Goal: Task Accomplishment & Management: Manage account settings

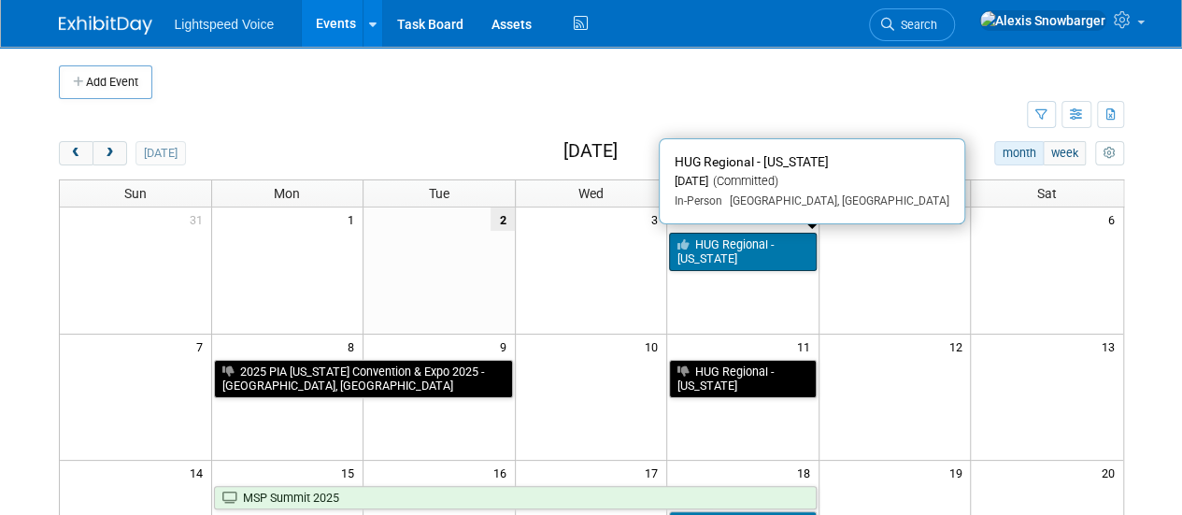
click at [697, 251] on link "HUG Regional - [US_STATE]" at bounding box center [743, 252] width 148 height 38
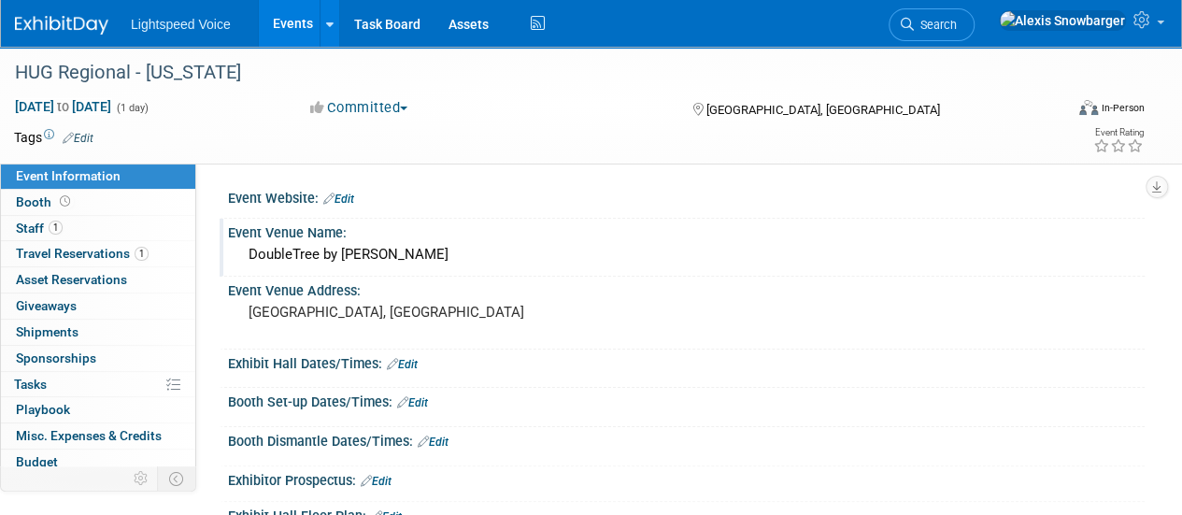
click at [363, 256] on div "DoubleTree by [PERSON_NAME]" at bounding box center [686, 254] width 889 height 29
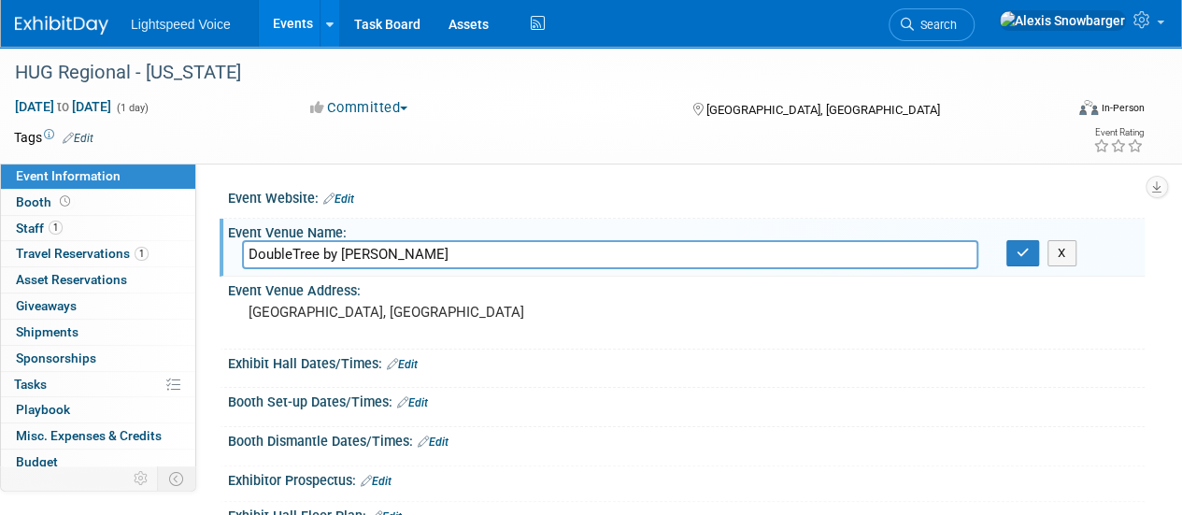
click at [363, 256] on input "DoubleTree by [PERSON_NAME]" at bounding box center [610, 254] width 736 height 29
click at [1015, 255] on button "button" at bounding box center [1023, 253] width 34 height 26
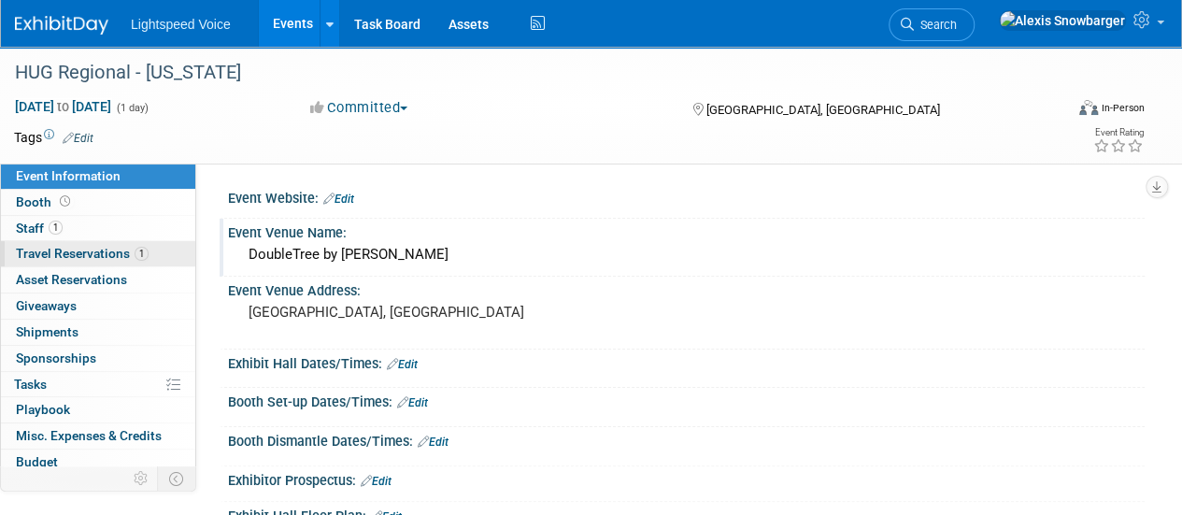
click at [68, 250] on span "Travel Reservations 1" at bounding box center [82, 253] width 133 height 15
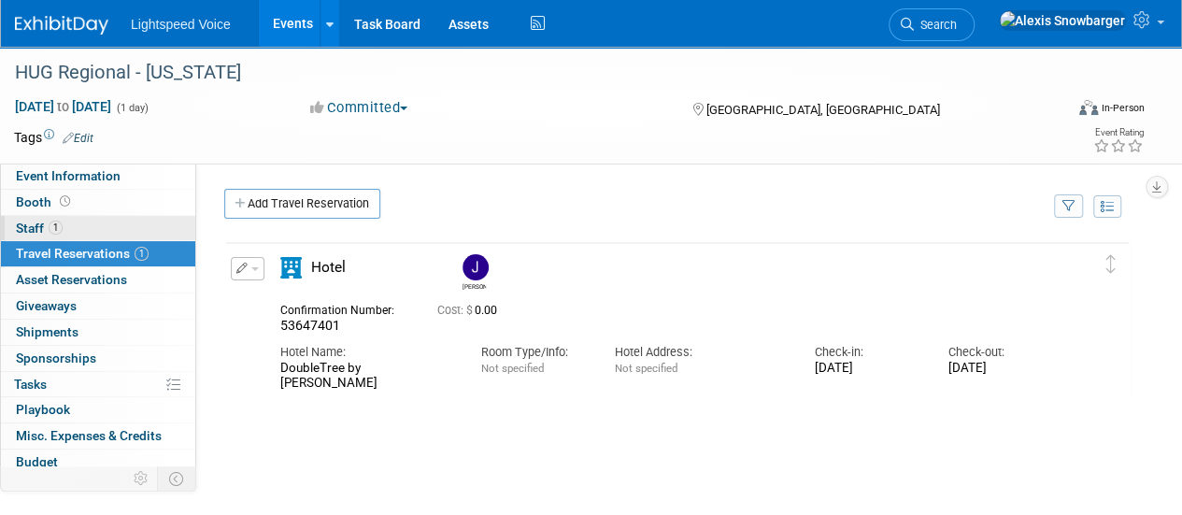
click at [99, 227] on link "1 Staff 1" at bounding box center [98, 228] width 194 height 25
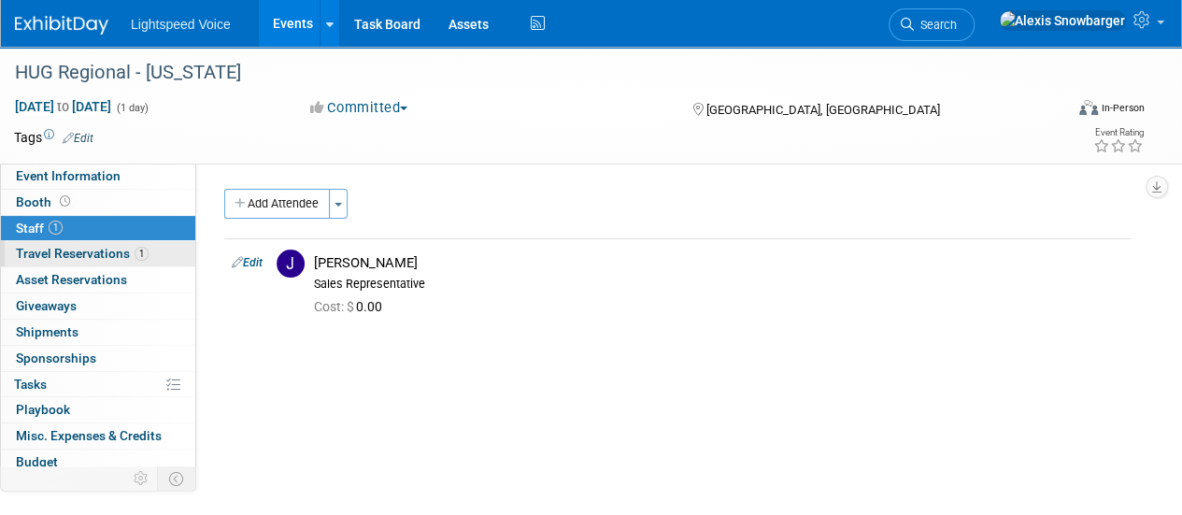
click at [90, 253] on span "Travel Reservations 1" at bounding box center [82, 253] width 133 height 15
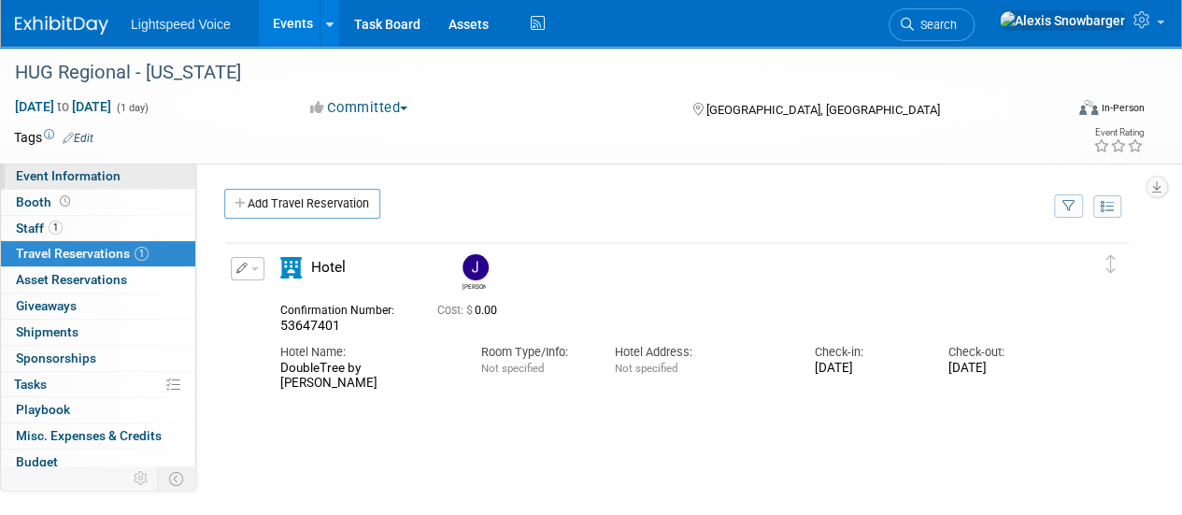
click at [107, 182] on span "Event Information" at bounding box center [68, 175] width 105 height 15
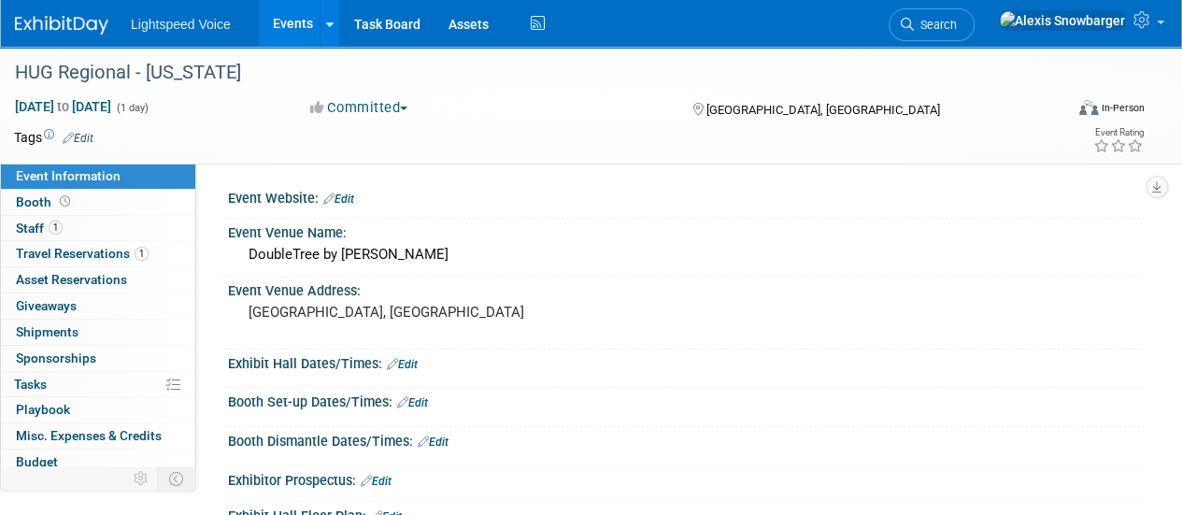
click at [372, 106] on button "Committed" at bounding box center [359, 108] width 111 height 20
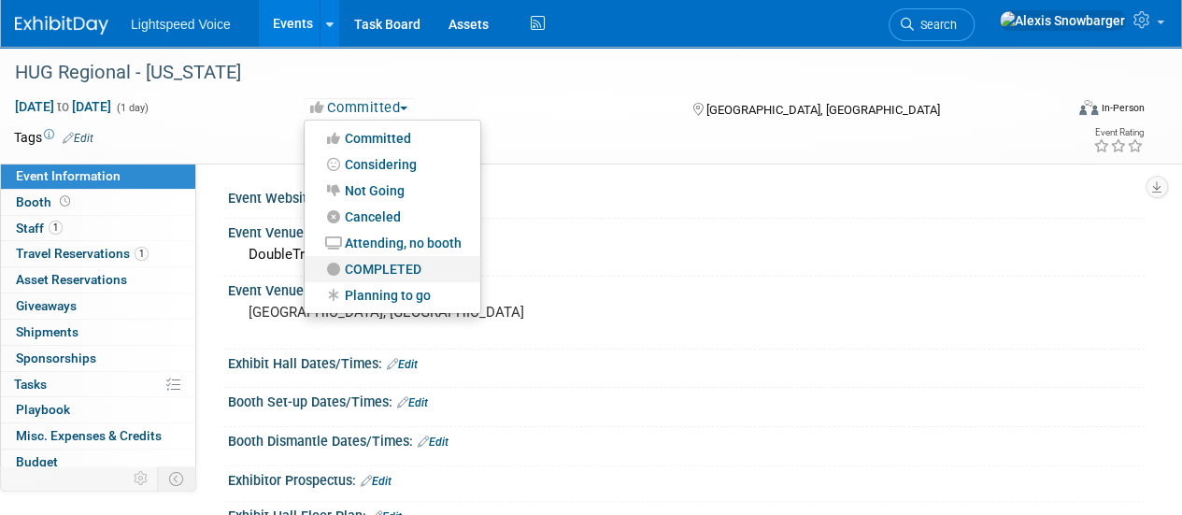
click at [372, 266] on link "COMPLETED" at bounding box center [393, 269] width 176 height 26
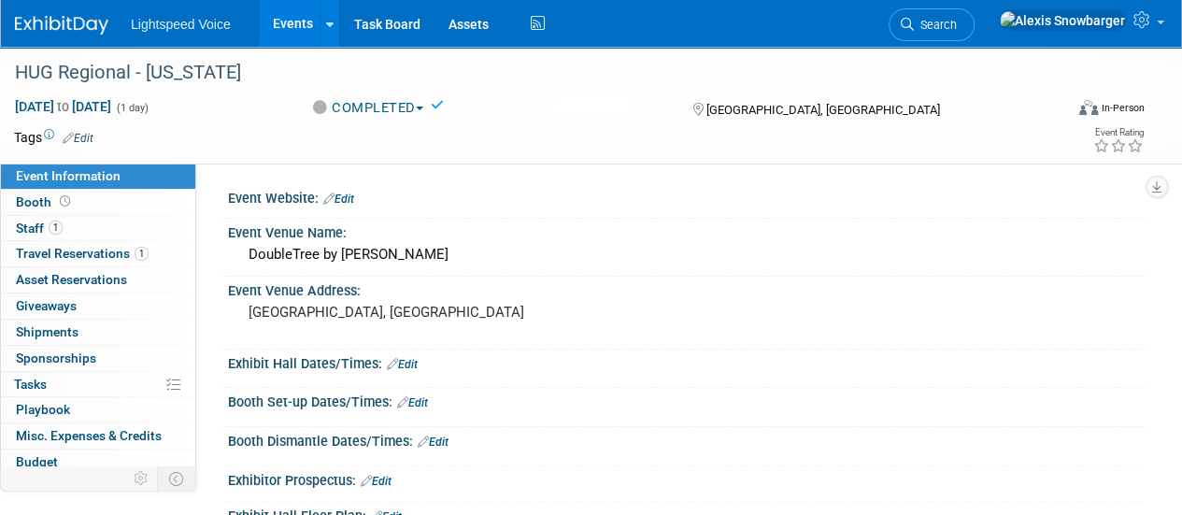
drag, startPoint x: 282, startPoint y: 9, endPoint x: 286, endPoint y: 23, distance: 14.5
click at [282, 10] on link "Events" at bounding box center [293, 23] width 68 height 47
